Goal: Task Accomplishment & Management: Use online tool/utility

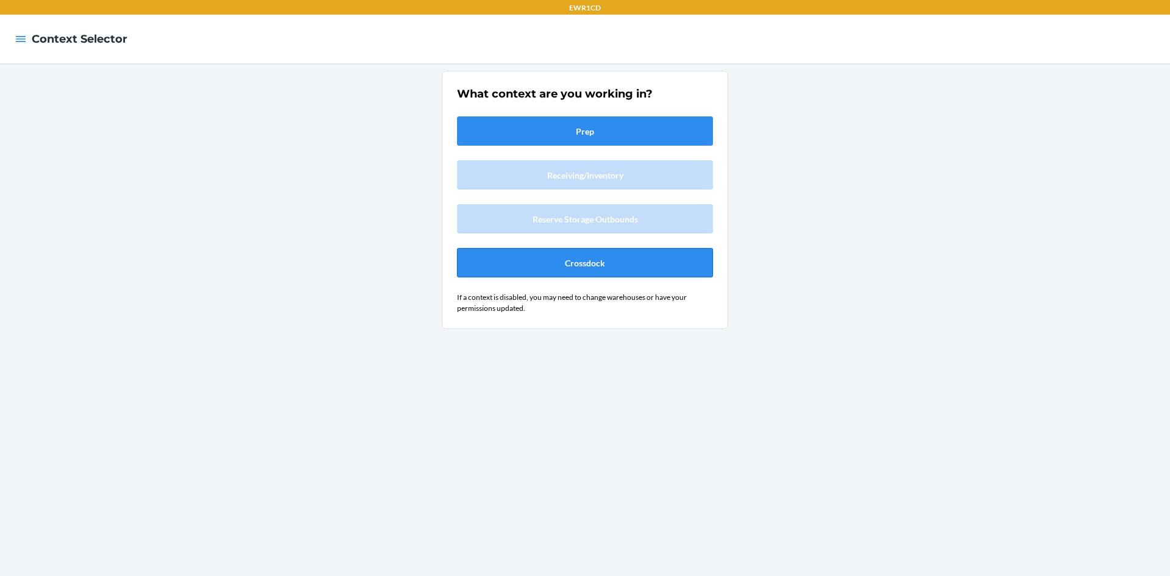
click at [622, 258] on button "Crossdock" at bounding box center [585, 262] width 256 height 29
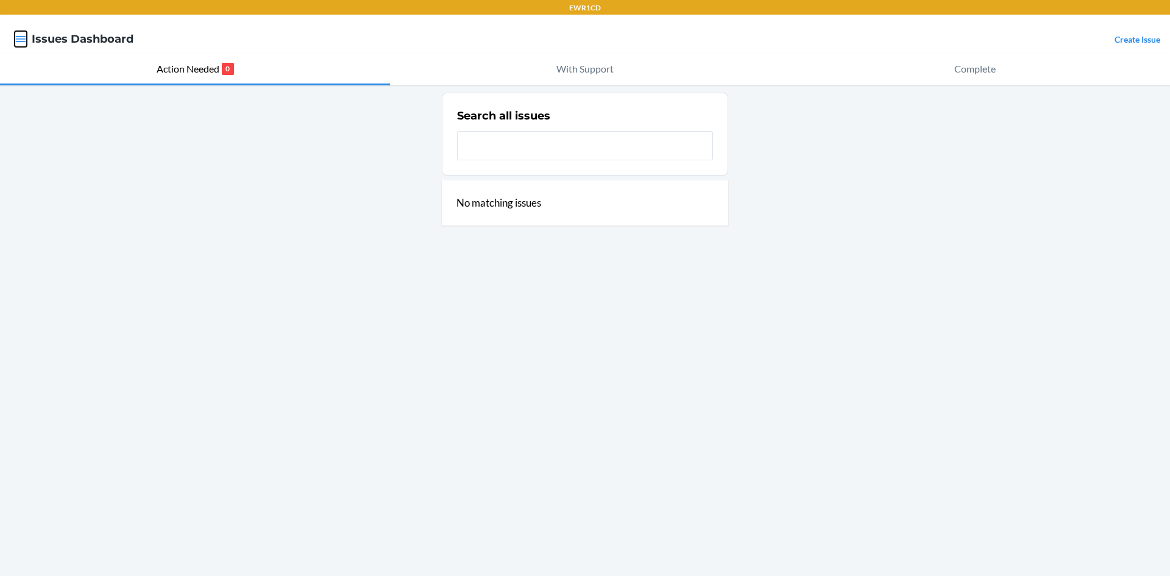
click at [18, 41] on icon "button" at bounding box center [21, 39] width 10 height 6
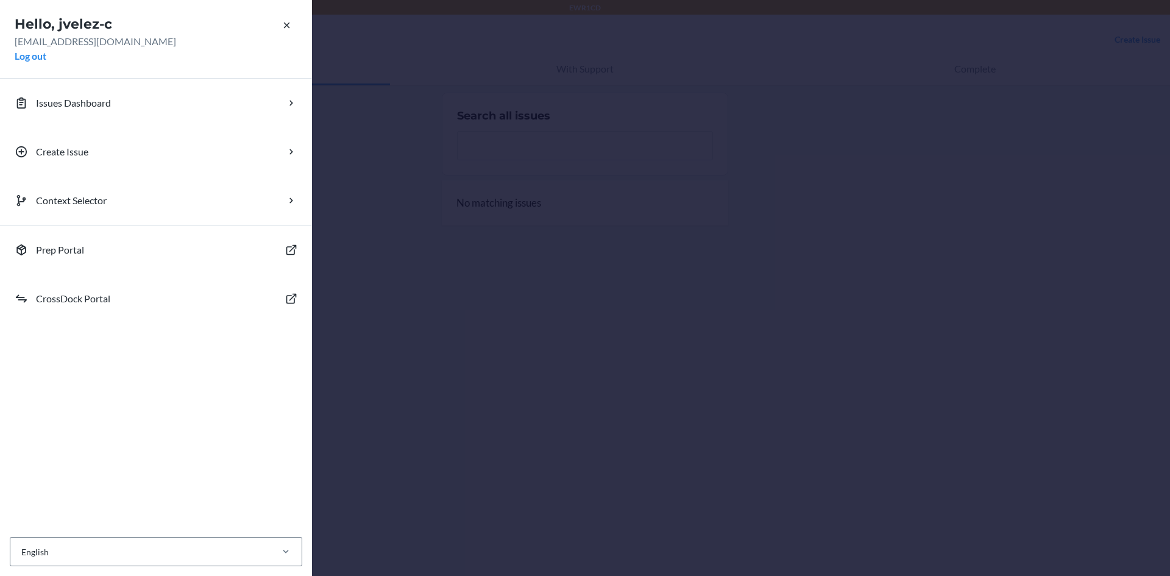
click at [401, 67] on div "Hello, jvelez-c jvelez@ewr1cd.com Log out Issues Dashboard Create Issue Context…" at bounding box center [585, 288] width 1170 height 576
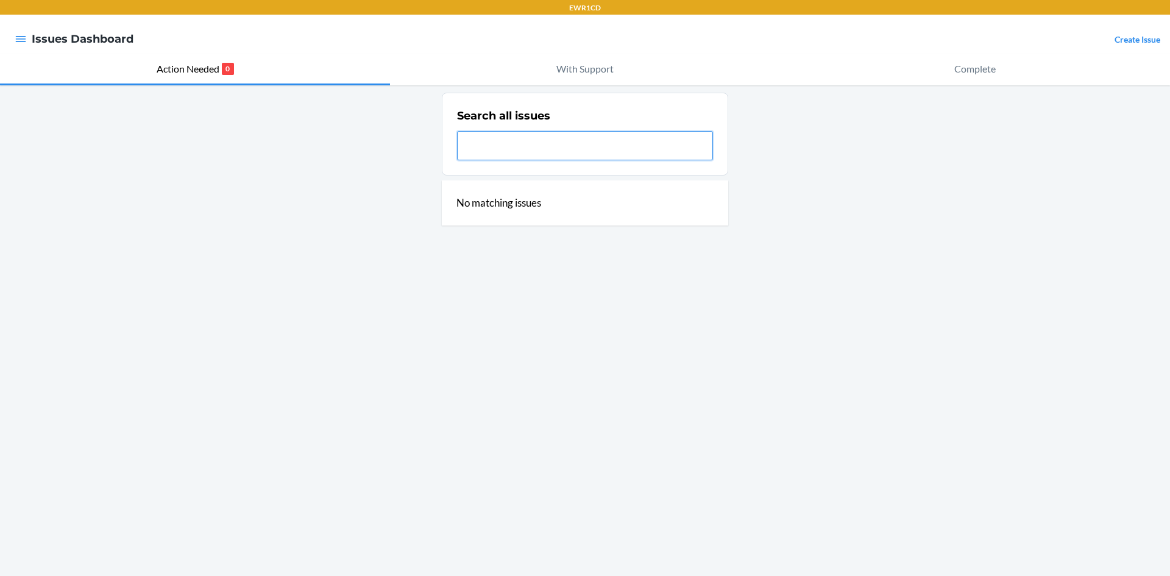
click at [489, 154] on input "text" at bounding box center [585, 145] width 256 height 29
click at [22, 38] on icon "button" at bounding box center [21, 39] width 12 height 12
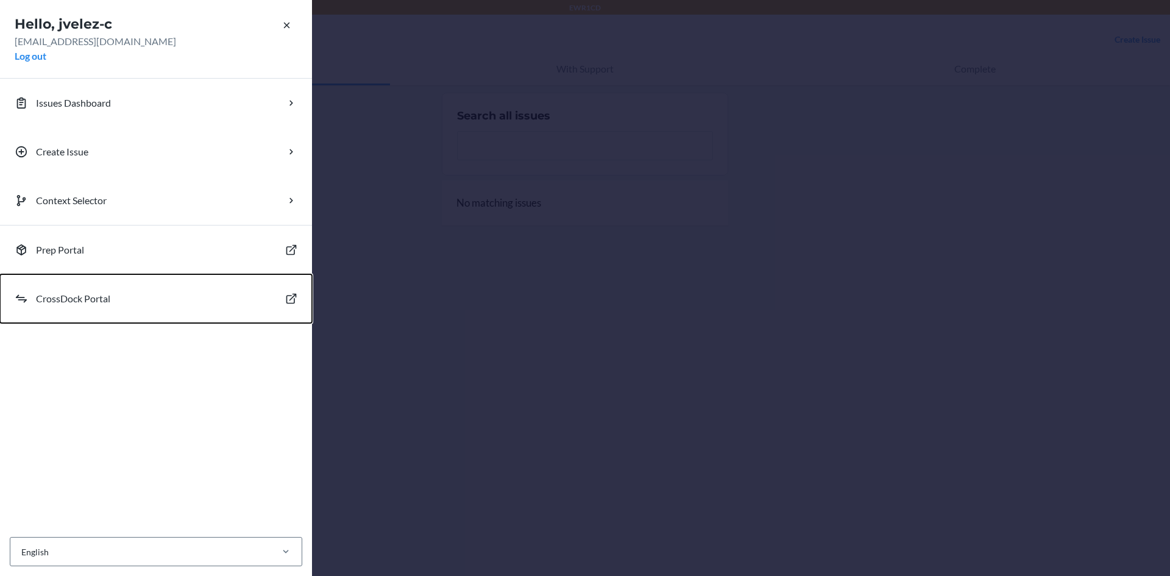
click at [193, 306] on button "CrossDock Portal" at bounding box center [156, 298] width 312 height 49
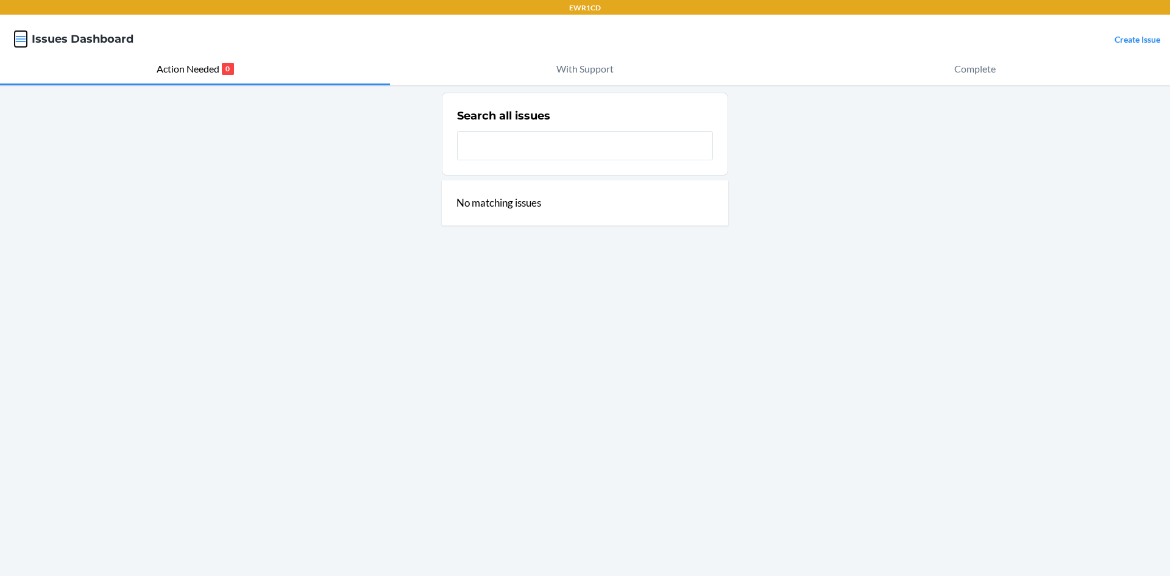
click at [15, 39] on icon "button" at bounding box center [21, 39] width 12 height 12
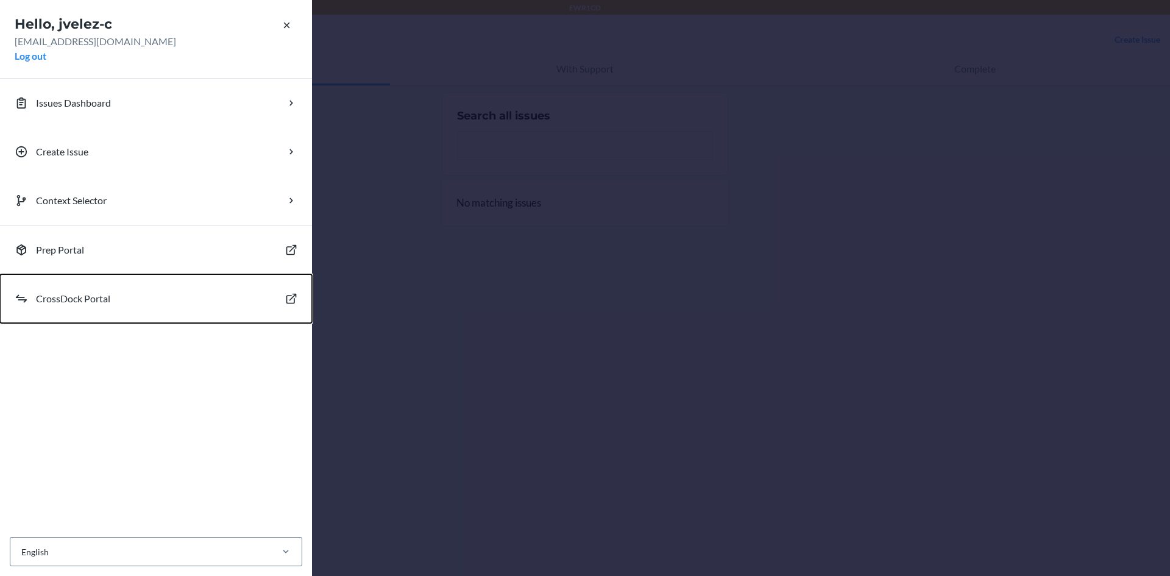
click at [147, 302] on button "CrossDock Portal" at bounding box center [156, 298] width 312 height 49
